Goal: Check status

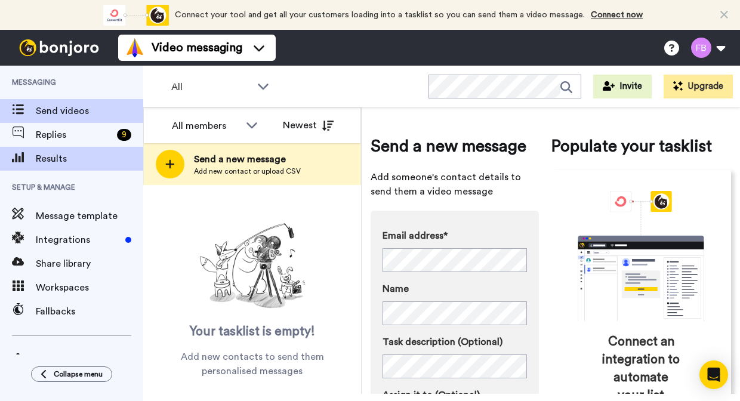
click at [69, 154] on span "Results" at bounding box center [89, 158] width 107 height 14
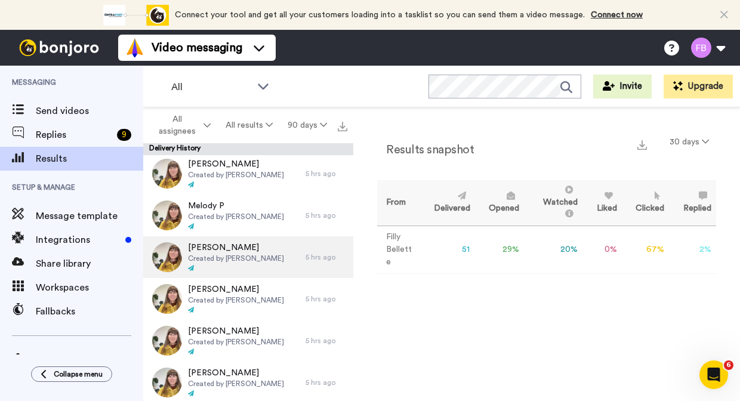
scroll to position [379, 0]
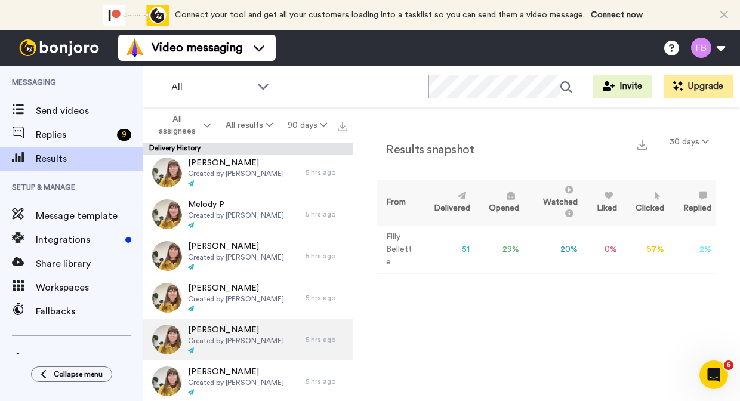
click at [214, 342] on span "Created by [PERSON_NAME]" at bounding box center [236, 341] width 96 height 10
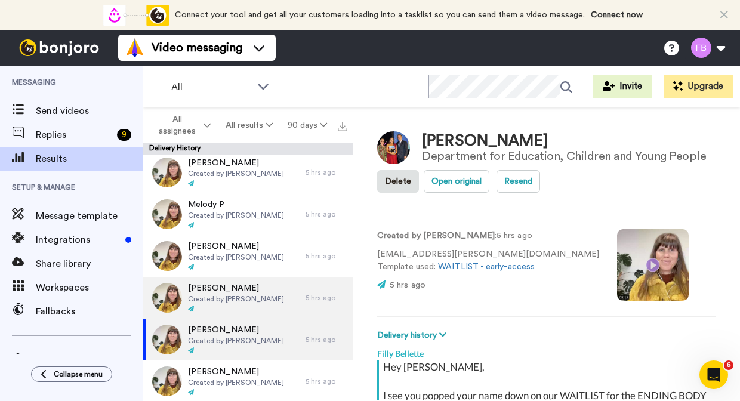
click at [281, 301] on div "[PERSON_NAME] Created by [PERSON_NAME]" at bounding box center [224, 298] width 162 height 42
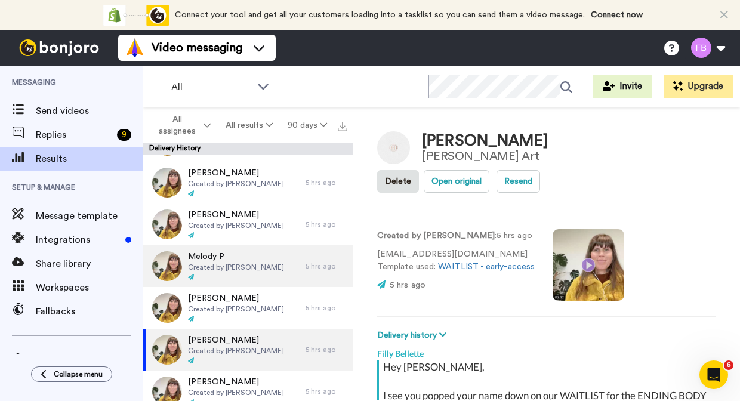
scroll to position [326, 0]
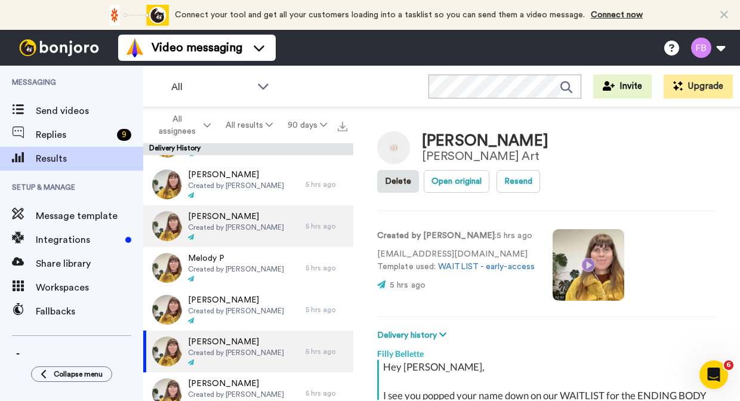
click at [256, 230] on span "Created by [PERSON_NAME]" at bounding box center [236, 227] width 96 height 10
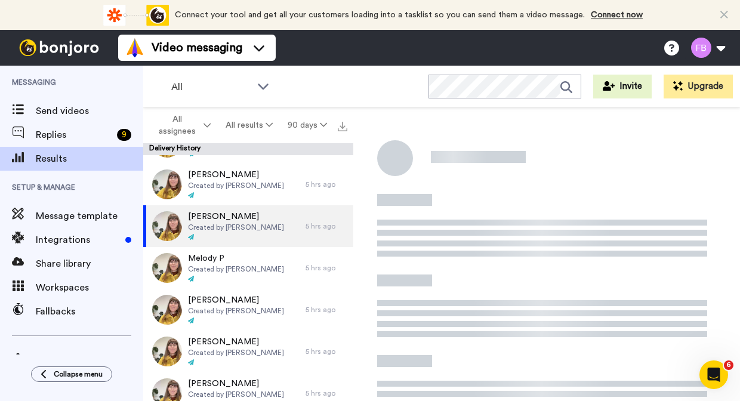
type textarea "x"
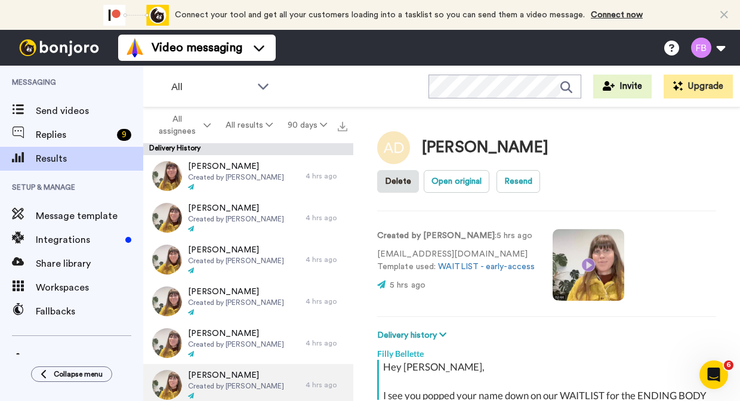
scroll to position [263, 0]
